Goal: Answer question/provide support

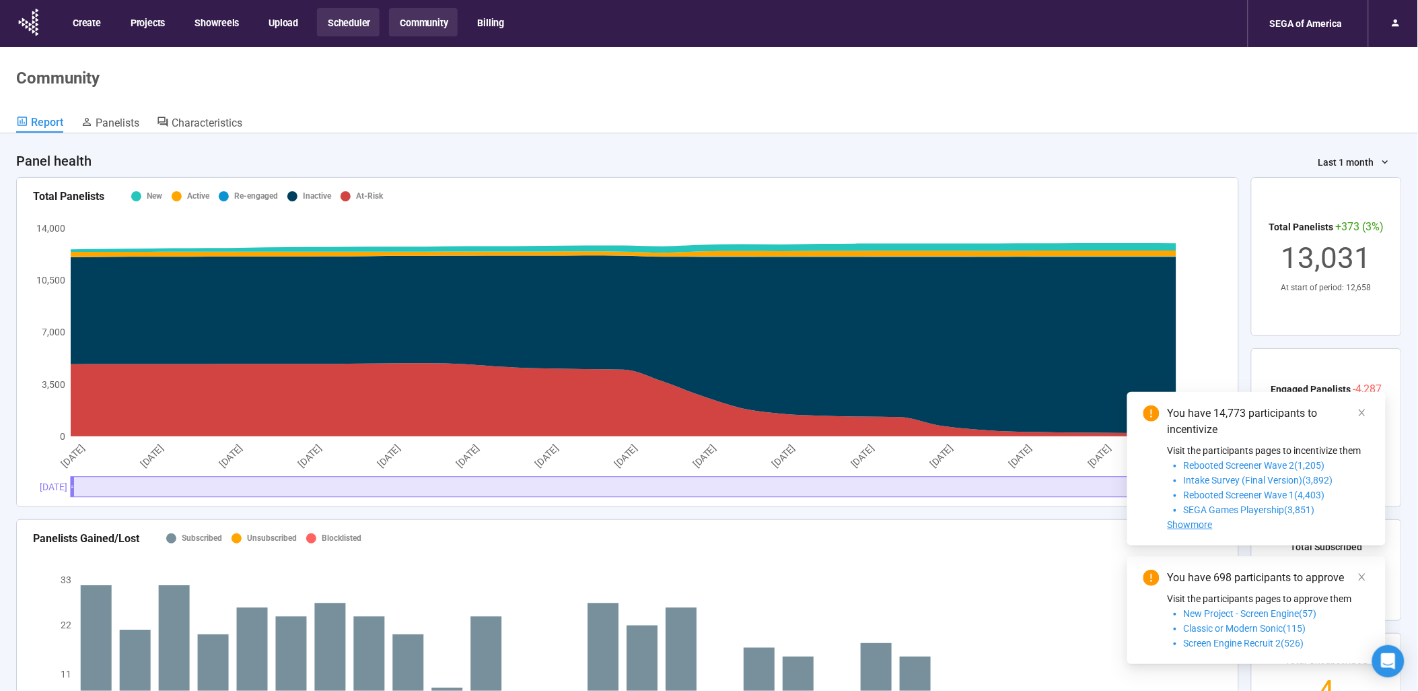
click at [357, 22] on button "Scheduler" at bounding box center [348, 22] width 63 height 28
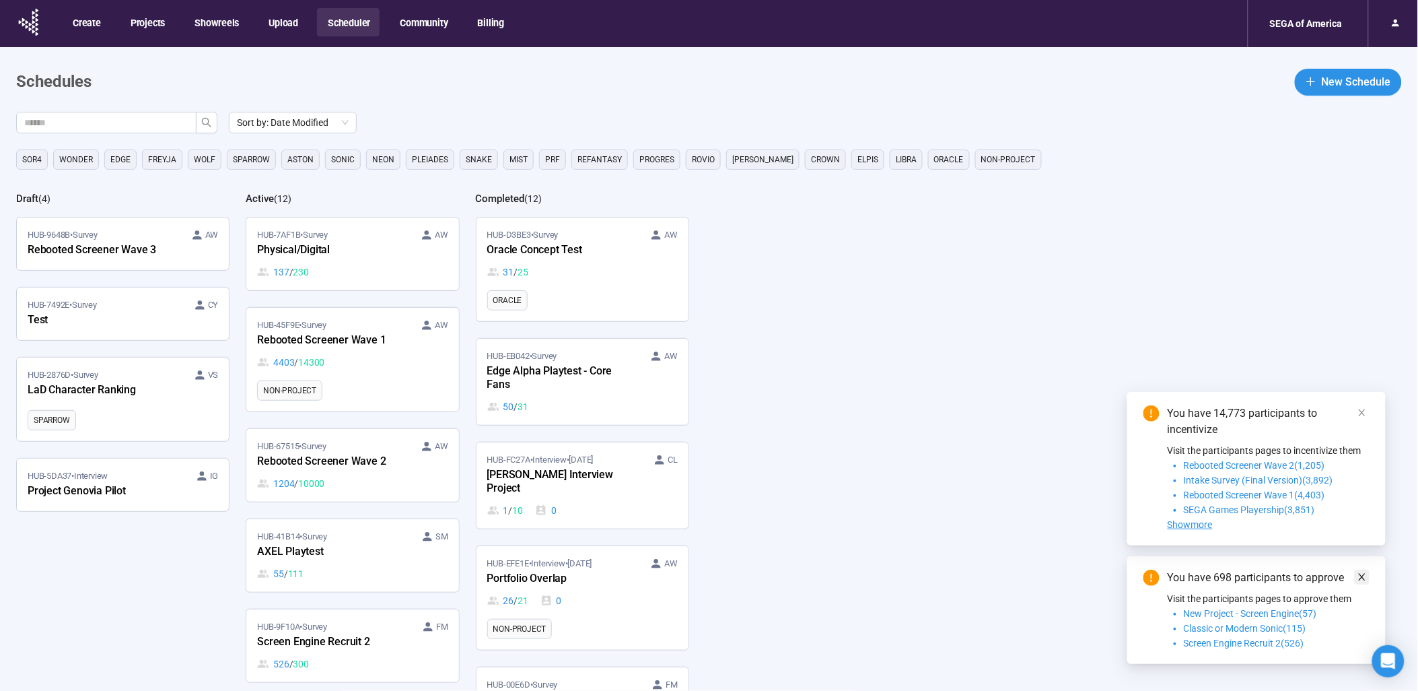
click at [1369, 576] on link at bounding box center [1362, 576] width 15 height 15
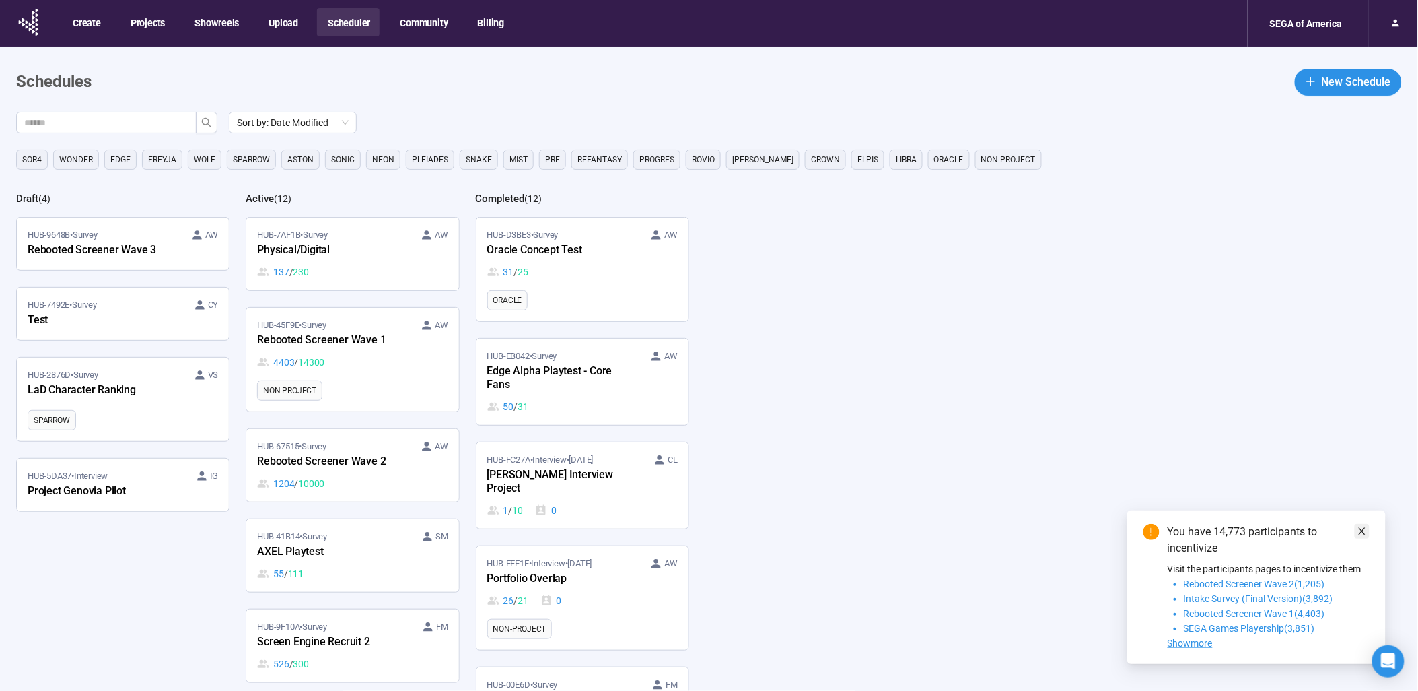
click at [1370, 535] on link at bounding box center [1362, 531] width 15 height 15
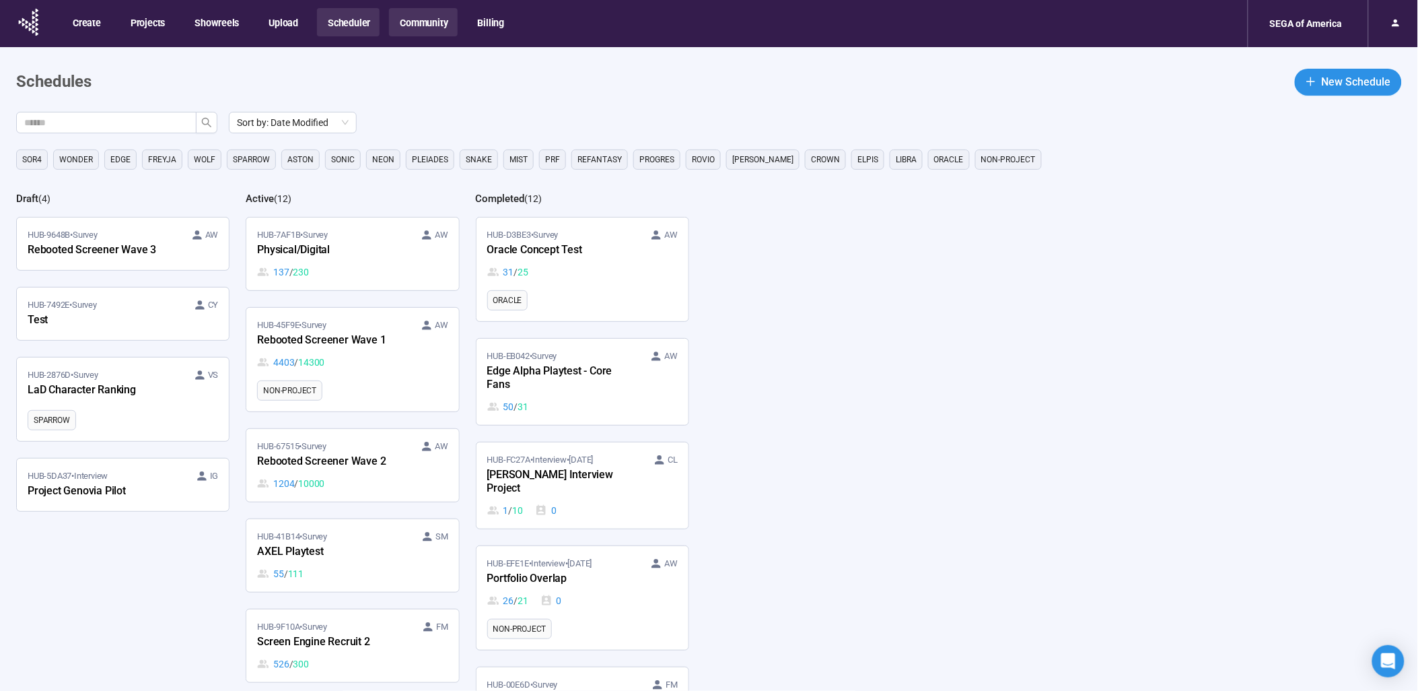
click at [412, 22] on button "Community" at bounding box center [423, 22] width 68 height 28
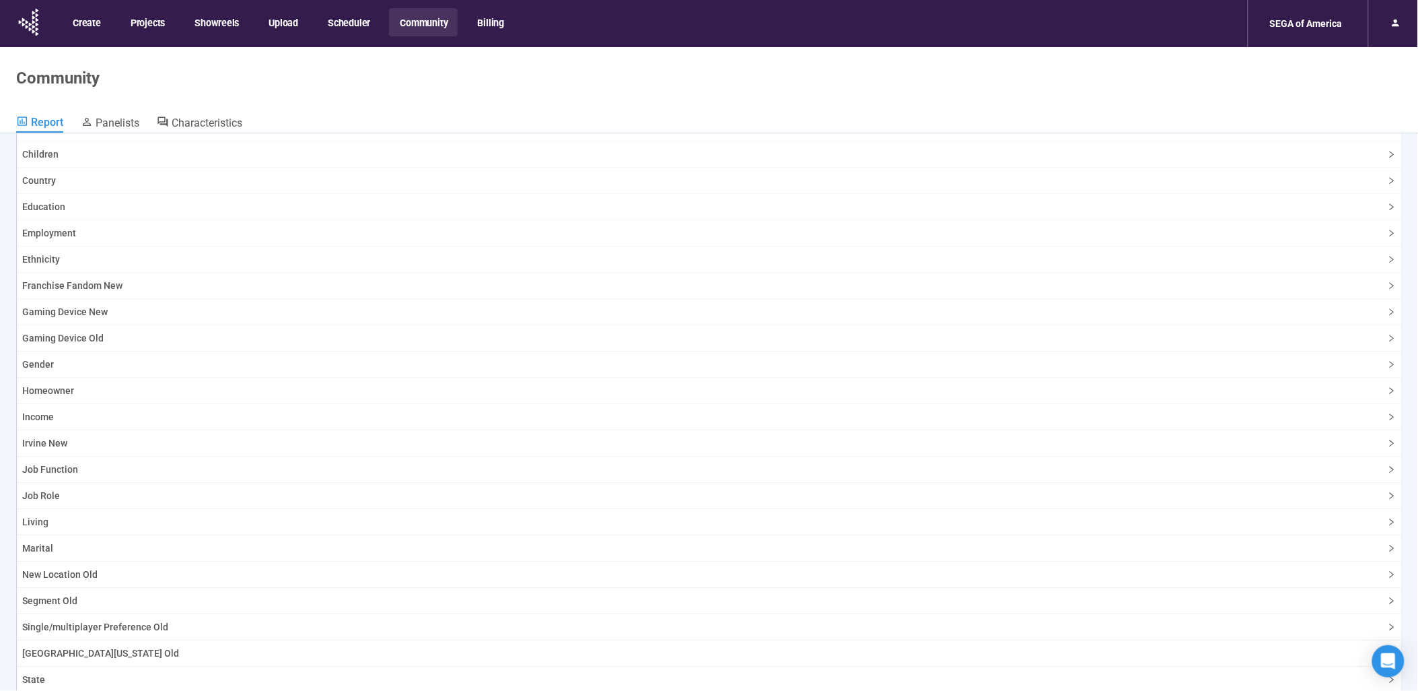
scroll to position [1196, 0]
click at [123, 118] on span "Panelists" at bounding box center [118, 122] width 44 height 13
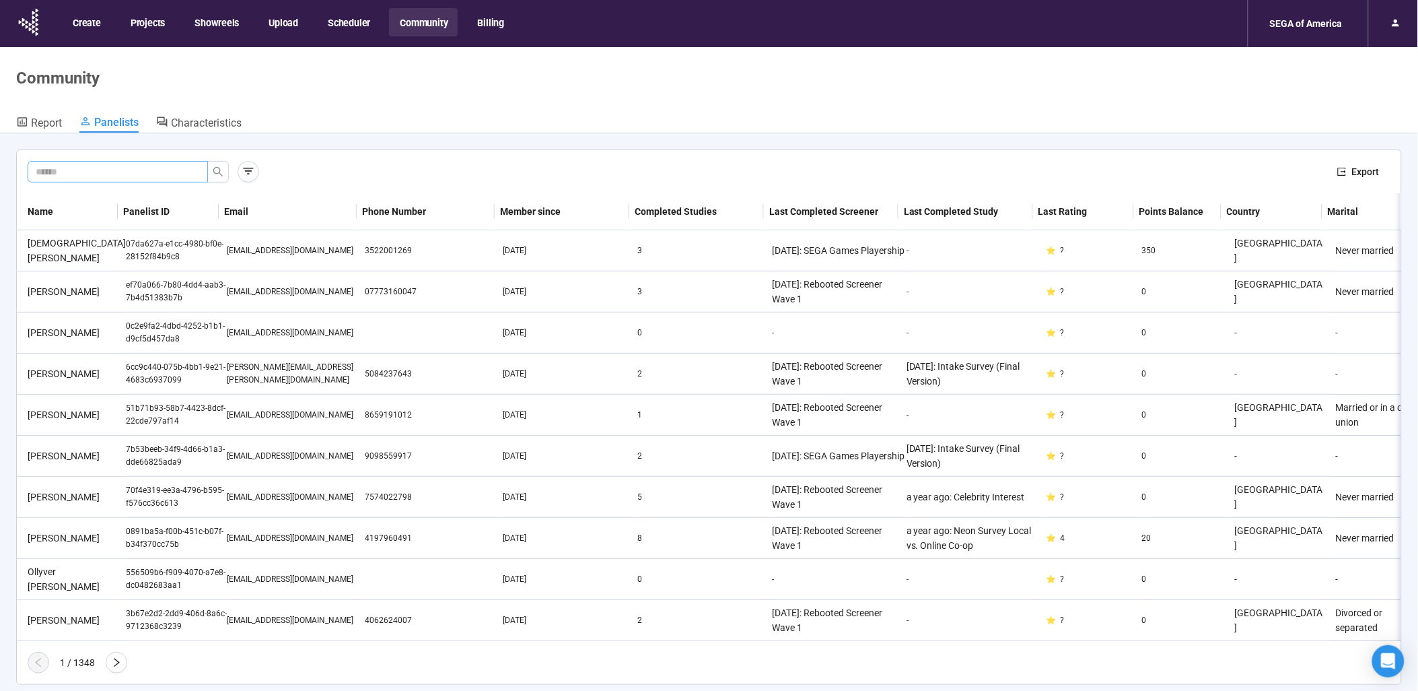
click at [143, 176] on input "text" at bounding box center [112, 171] width 153 height 15
type input "*"
type input "*********"
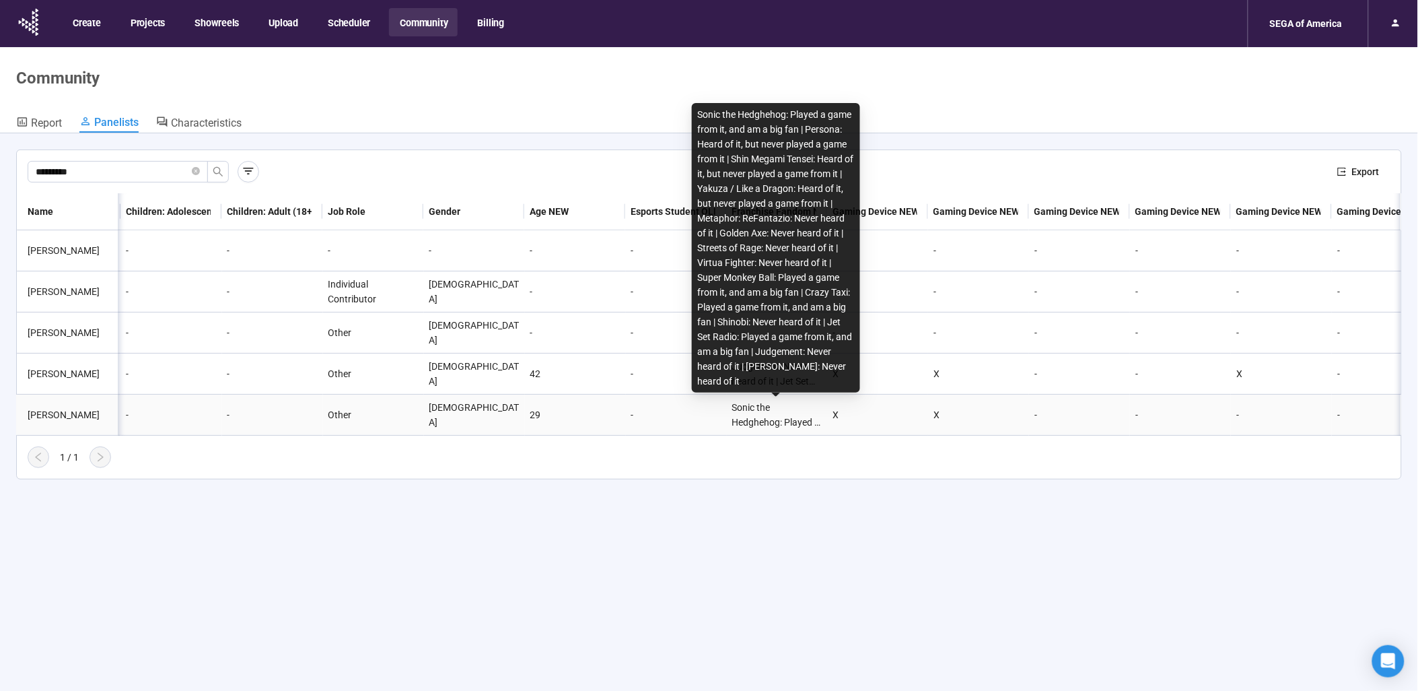
click at [784, 408] on div "Sonic the Hedghehog: Played a game from it, and am a big fan | Persona: Heard o…" at bounding box center [777, 415] width 90 height 30
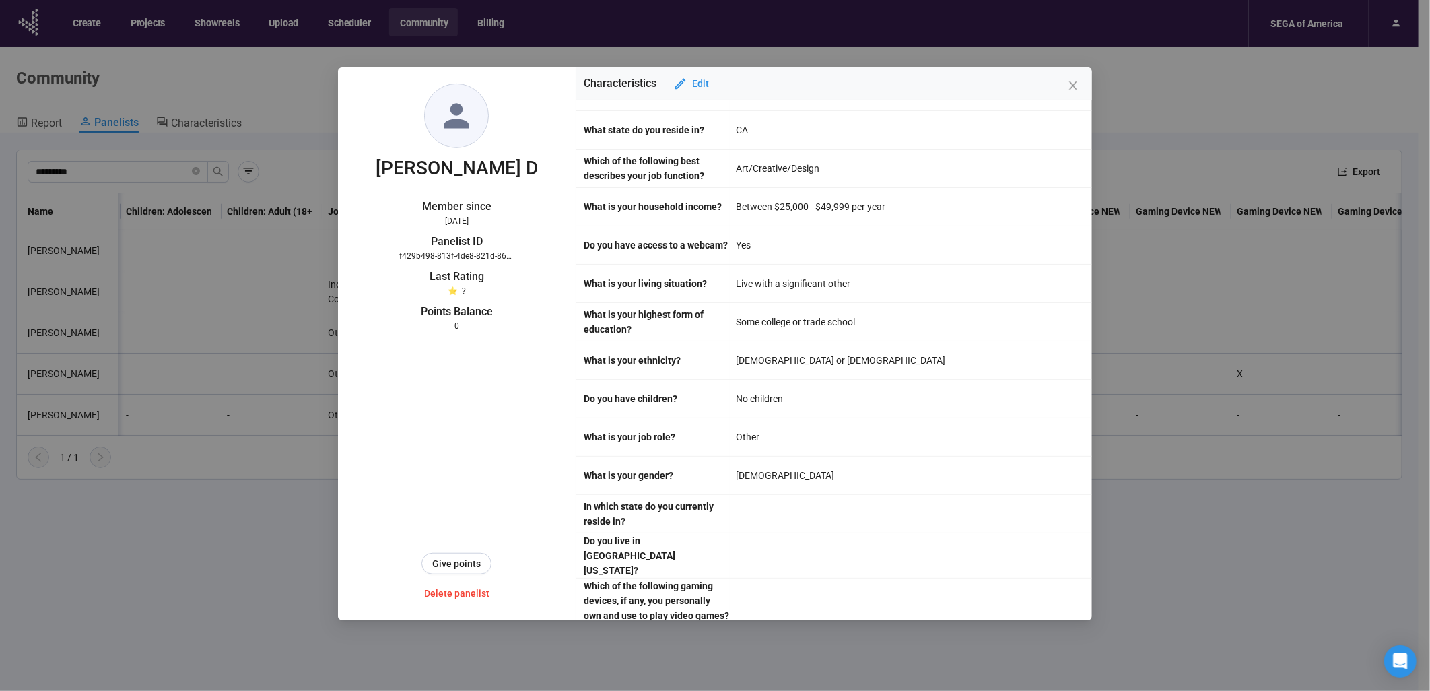
click at [1196, 481] on div "[PERSON_NAME] Member since [DATE] Panelist ID f429b498-813f-4de8-821d-8699abda9…" at bounding box center [715, 345] width 1430 height 691
click at [1075, 89] on icon "close" at bounding box center [1073, 85] width 11 height 11
